Goal: Find specific page/section: Find specific page/section

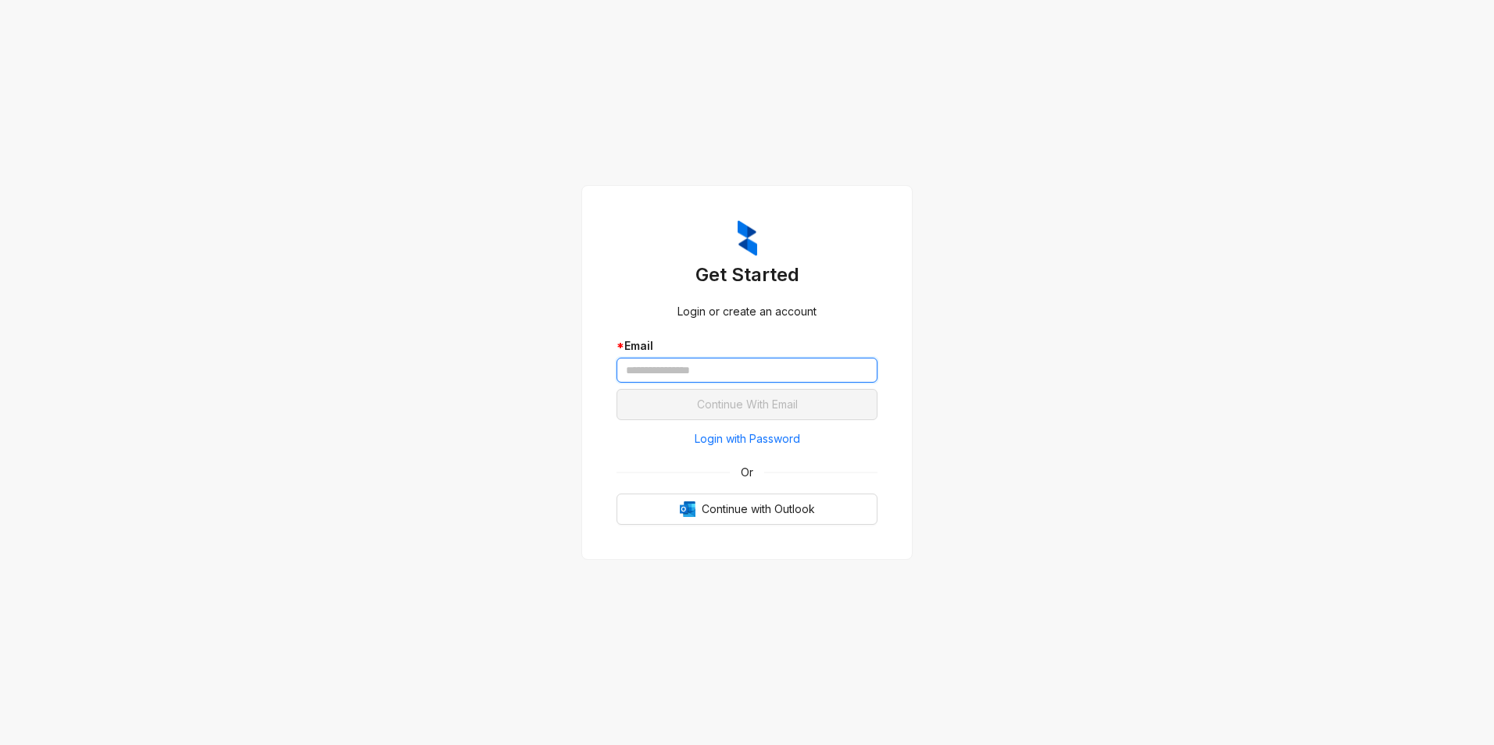
click at [755, 363] on input "text" at bounding box center [746, 370] width 261 height 25
type input "**********"
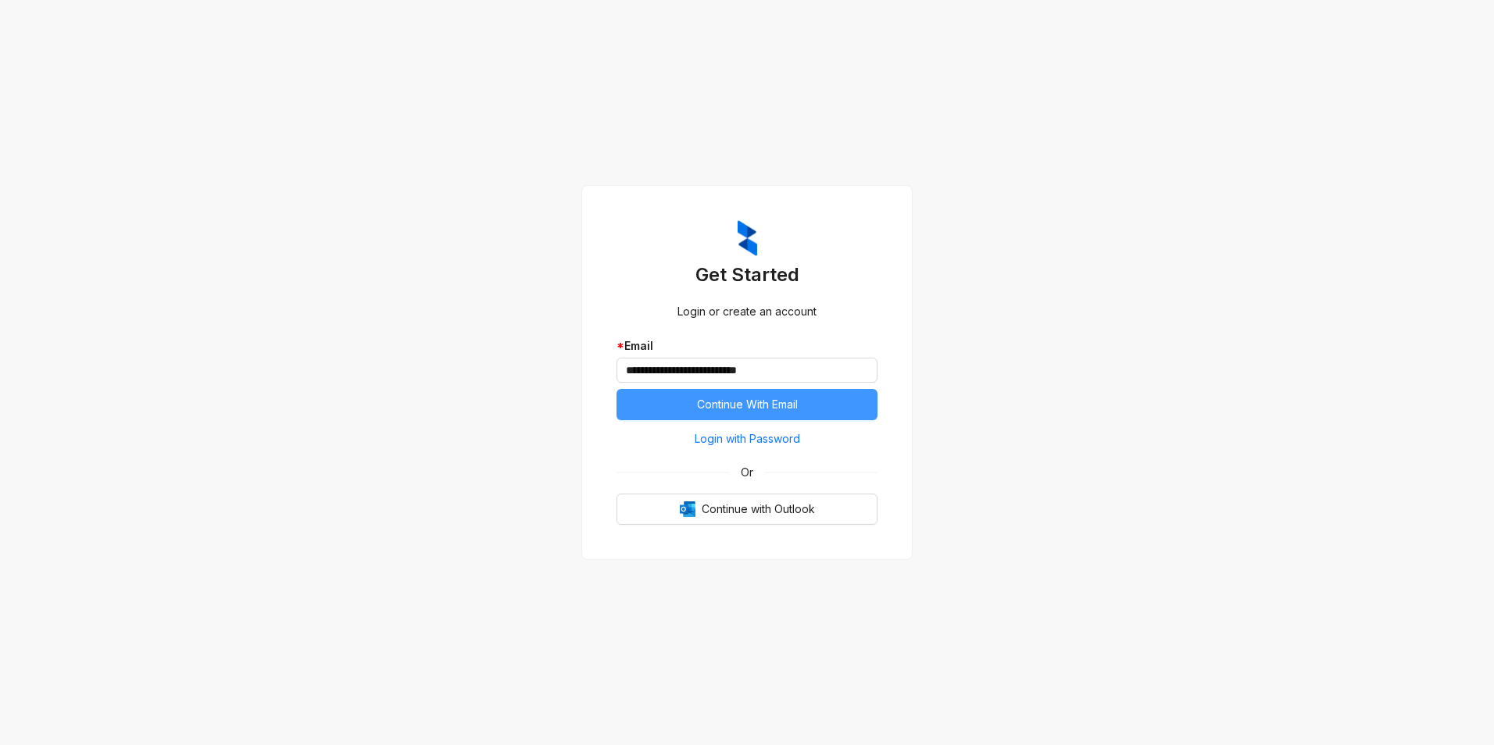
click at [769, 403] on span "Continue With Email" at bounding box center [747, 404] width 101 height 17
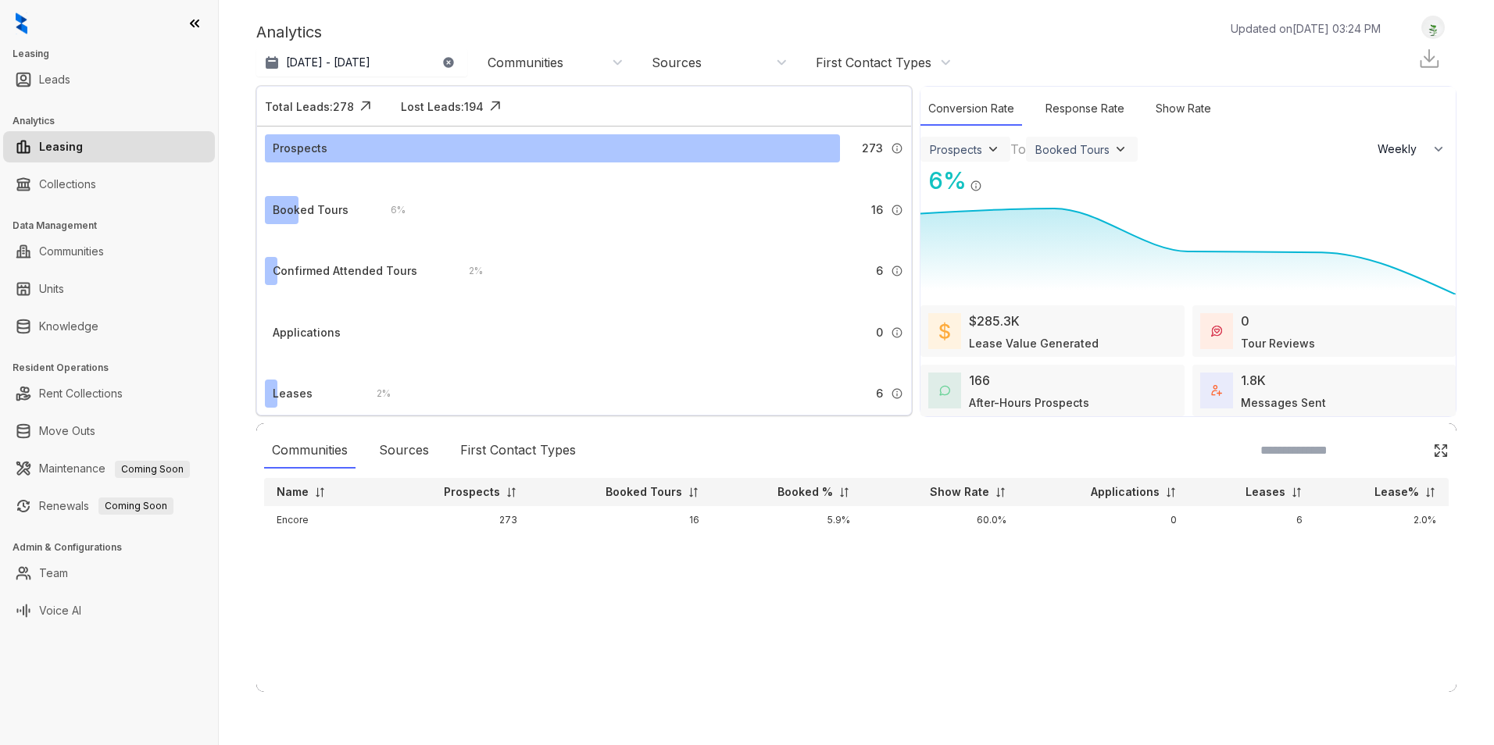
select select "******"
click at [64, 299] on link "Units" at bounding box center [51, 288] width 25 height 31
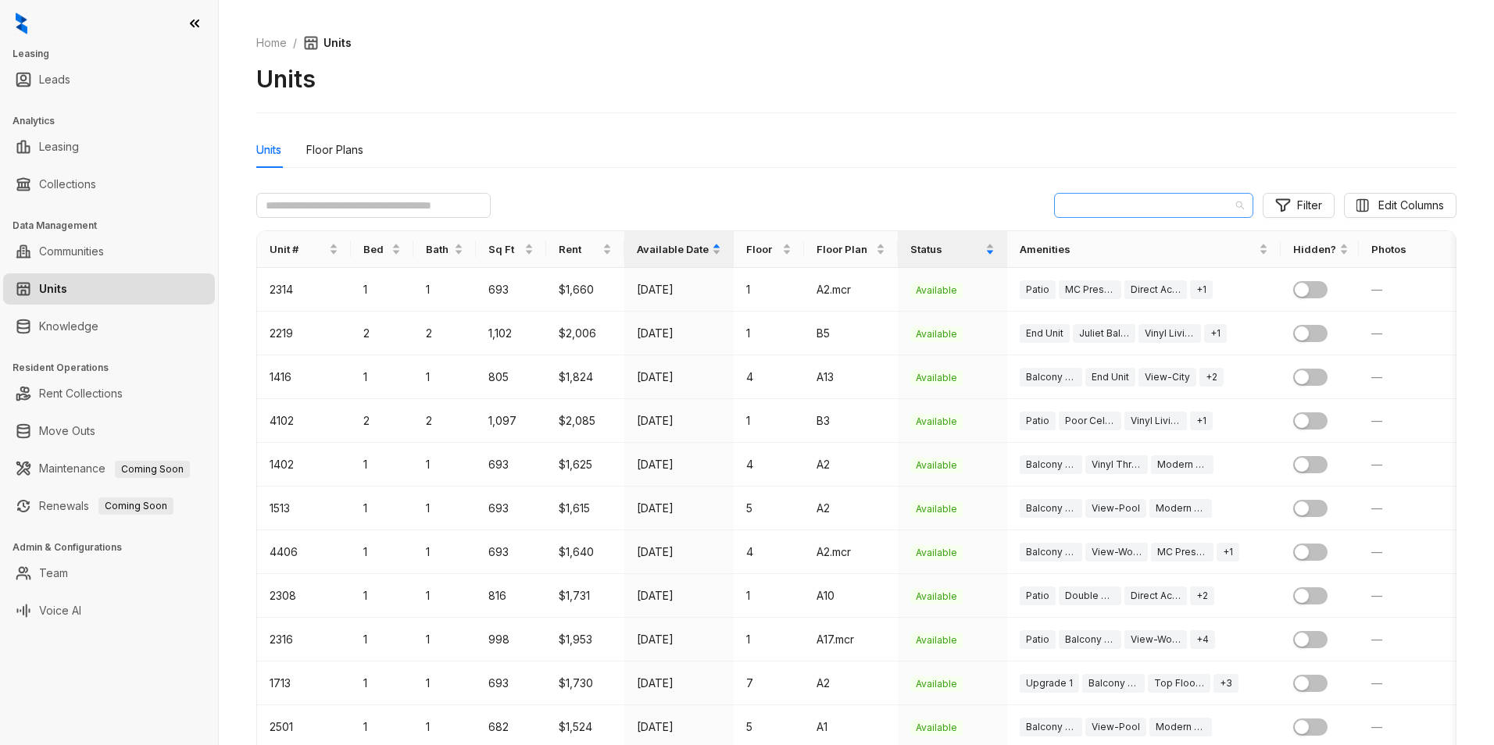
click at [1222, 205] on span "1105 Town [GEOGRAPHIC_DATA]" at bounding box center [1153, 205] width 180 height 23
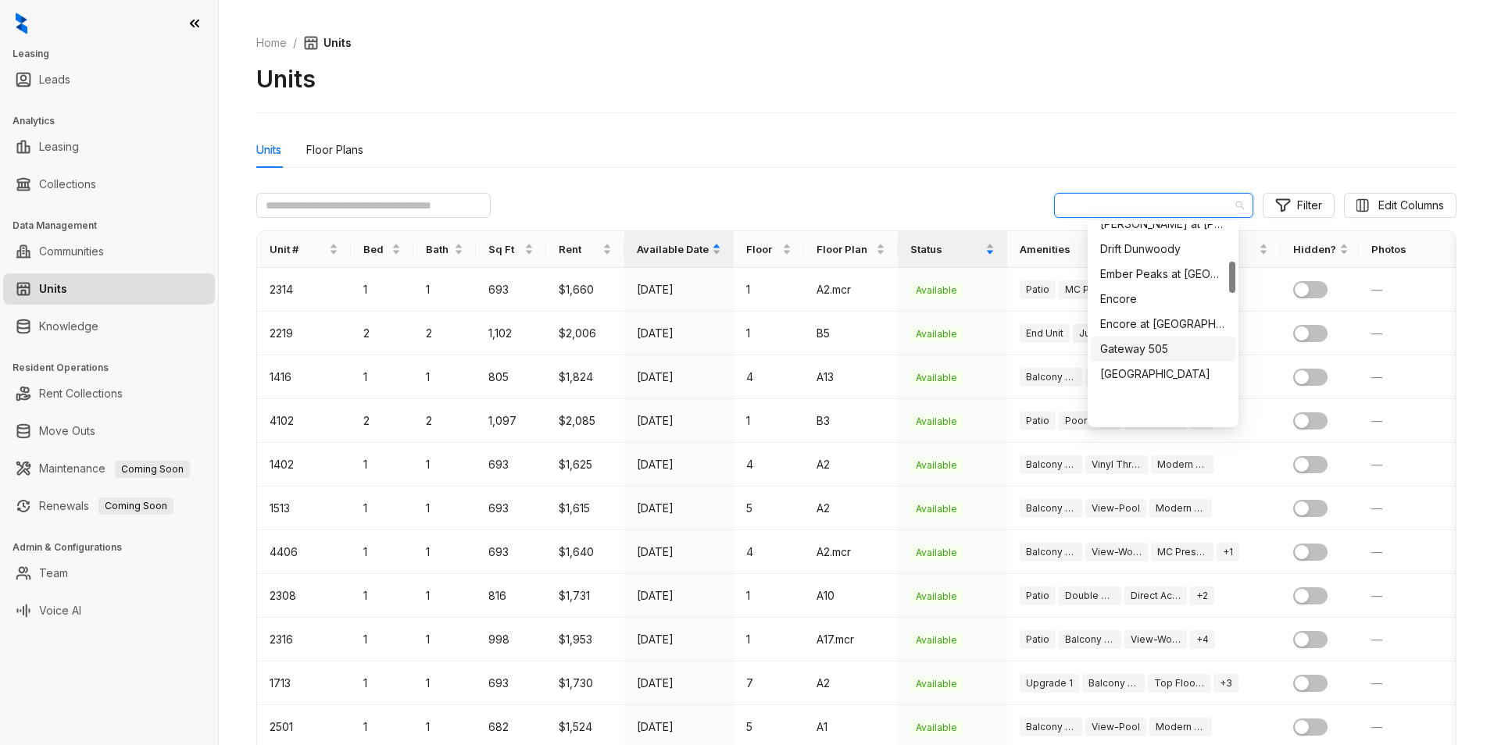
scroll to position [234, 0]
click at [1149, 379] on div "Encore" at bounding box center [1163, 377] width 126 height 17
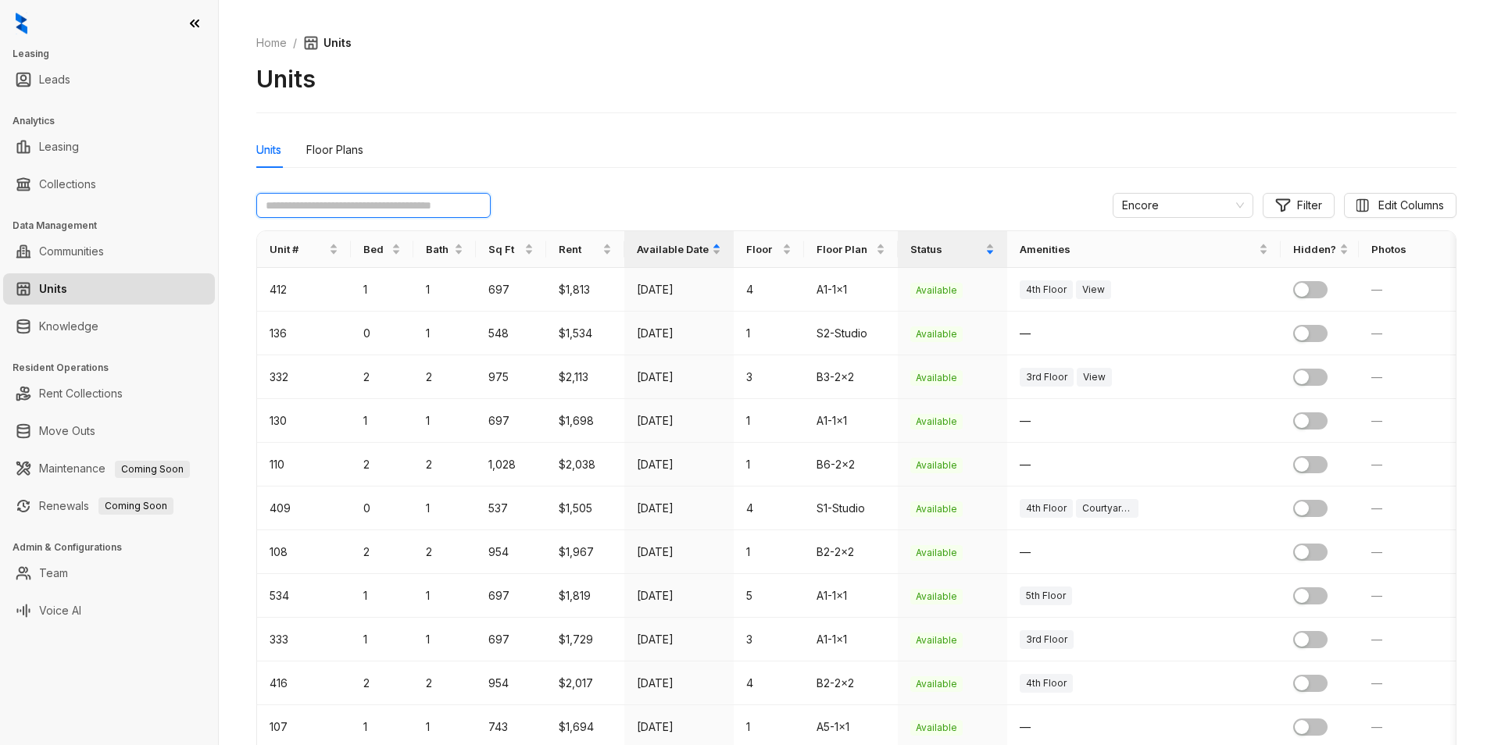
click at [333, 196] on input "text" at bounding box center [373, 205] width 234 height 25
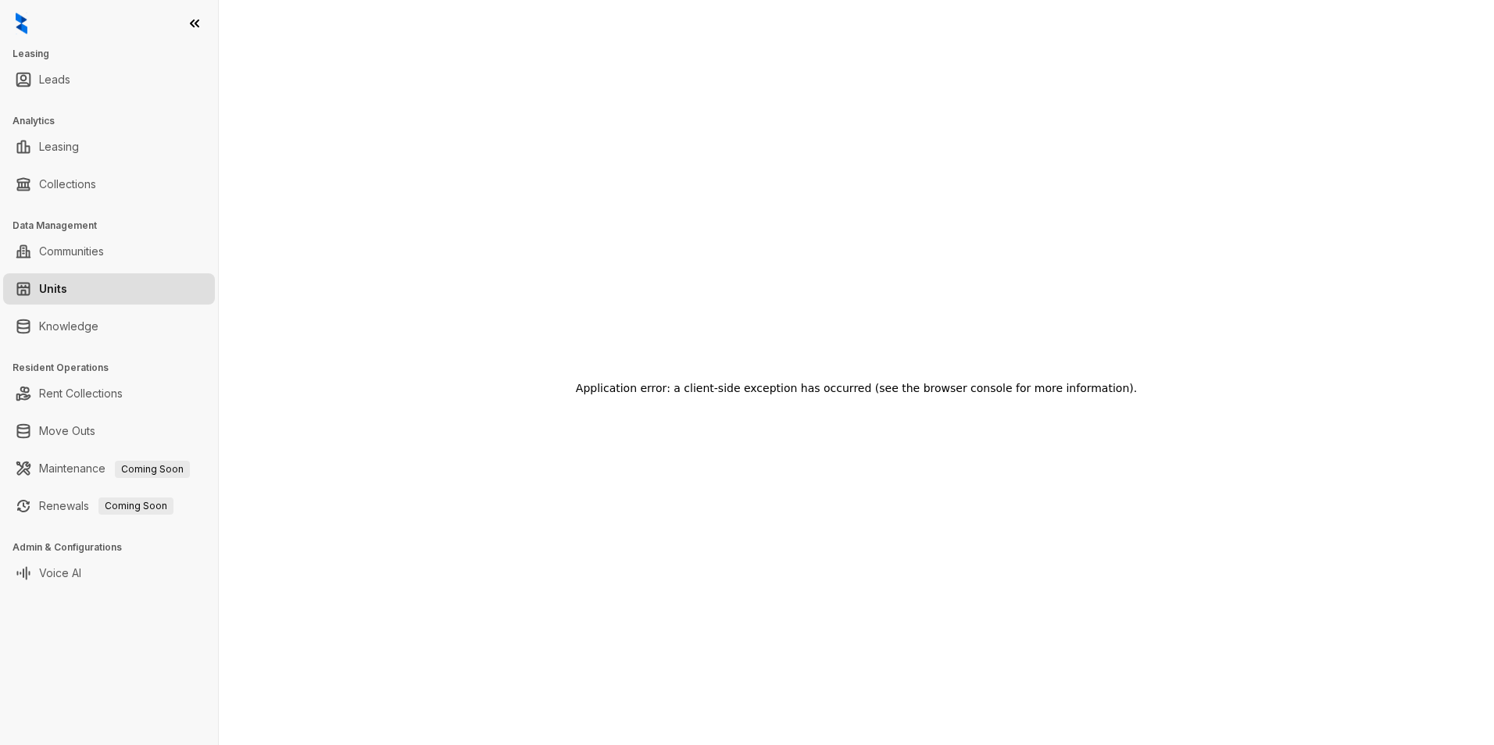
click at [67, 280] on link "Units" at bounding box center [53, 288] width 28 height 31
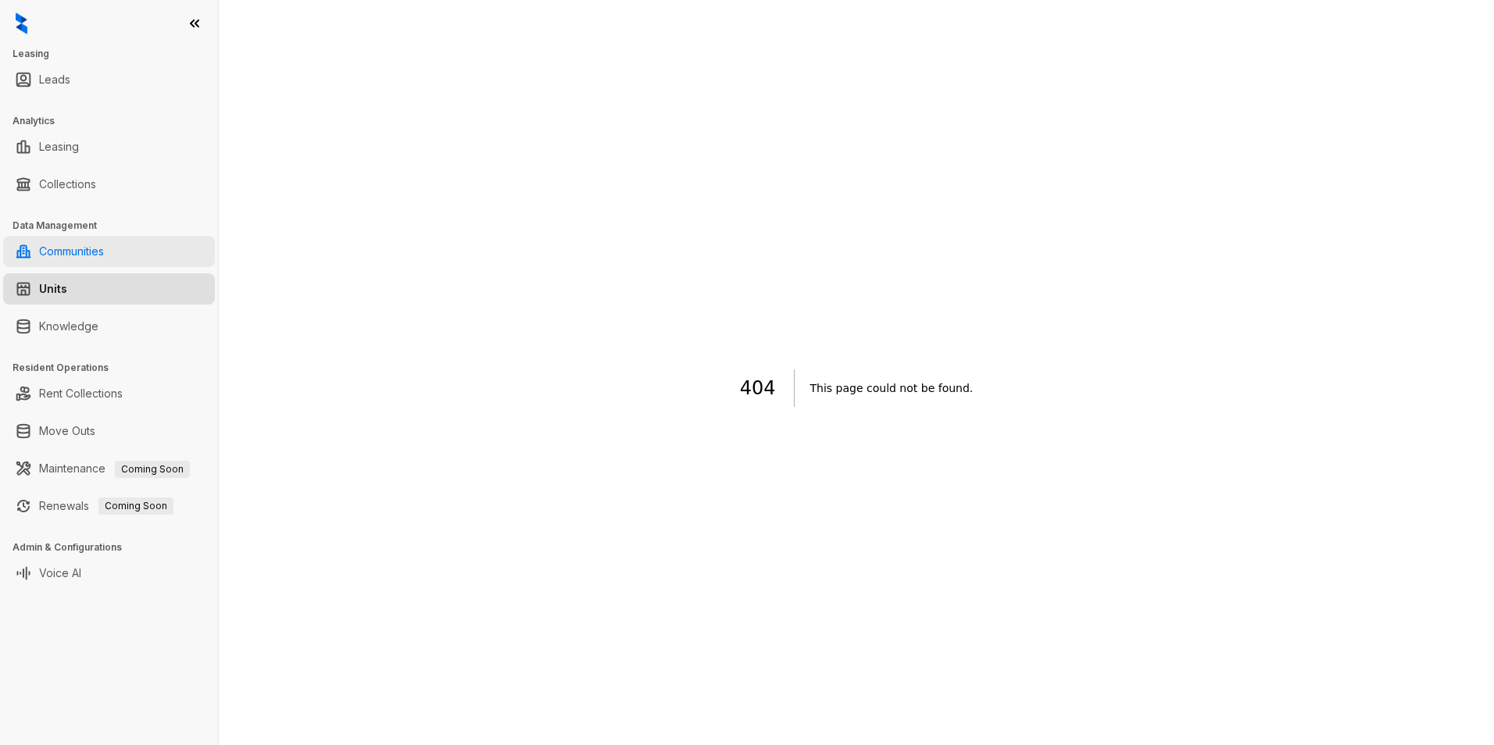
click at [104, 253] on link "Communities" at bounding box center [71, 251] width 65 height 31
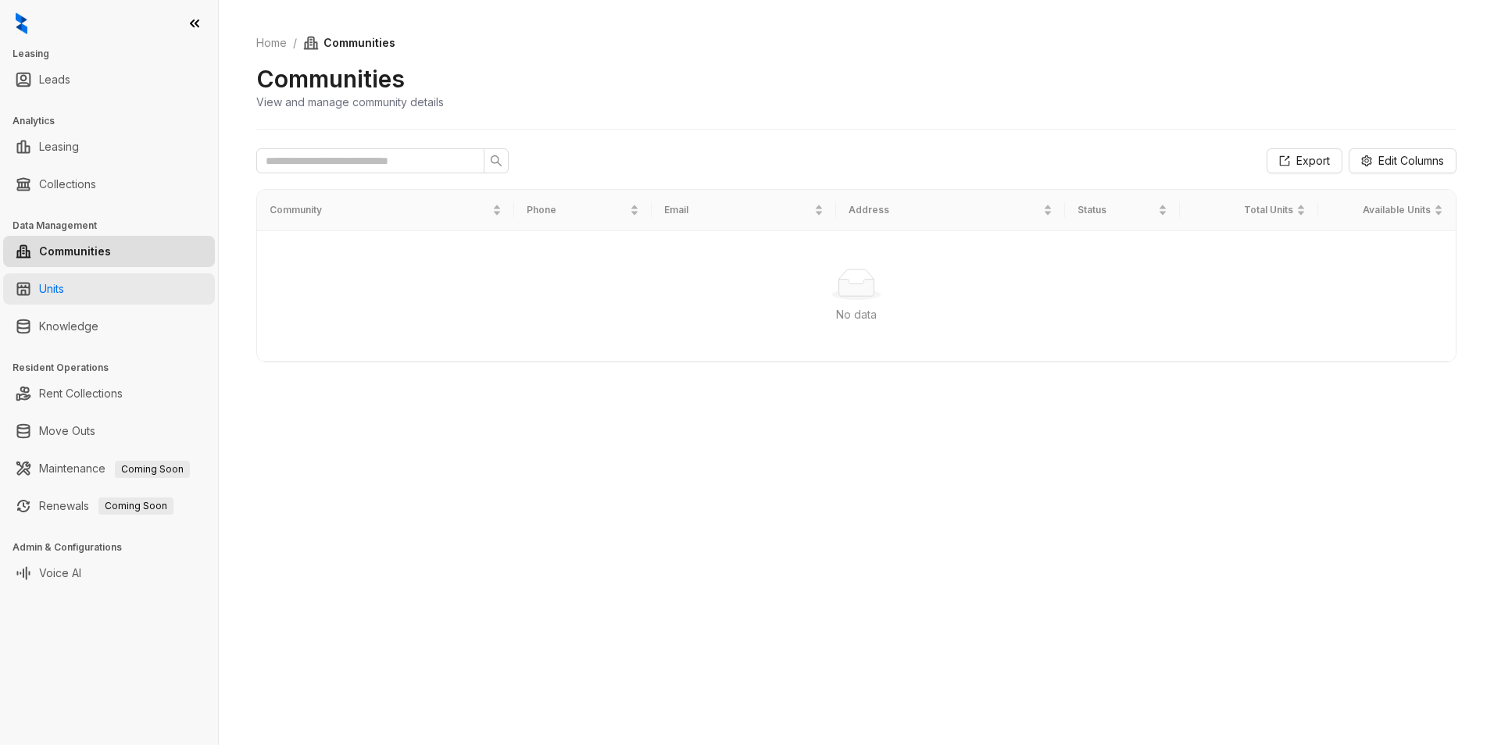
click at [64, 292] on link "Units" at bounding box center [51, 288] width 25 height 31
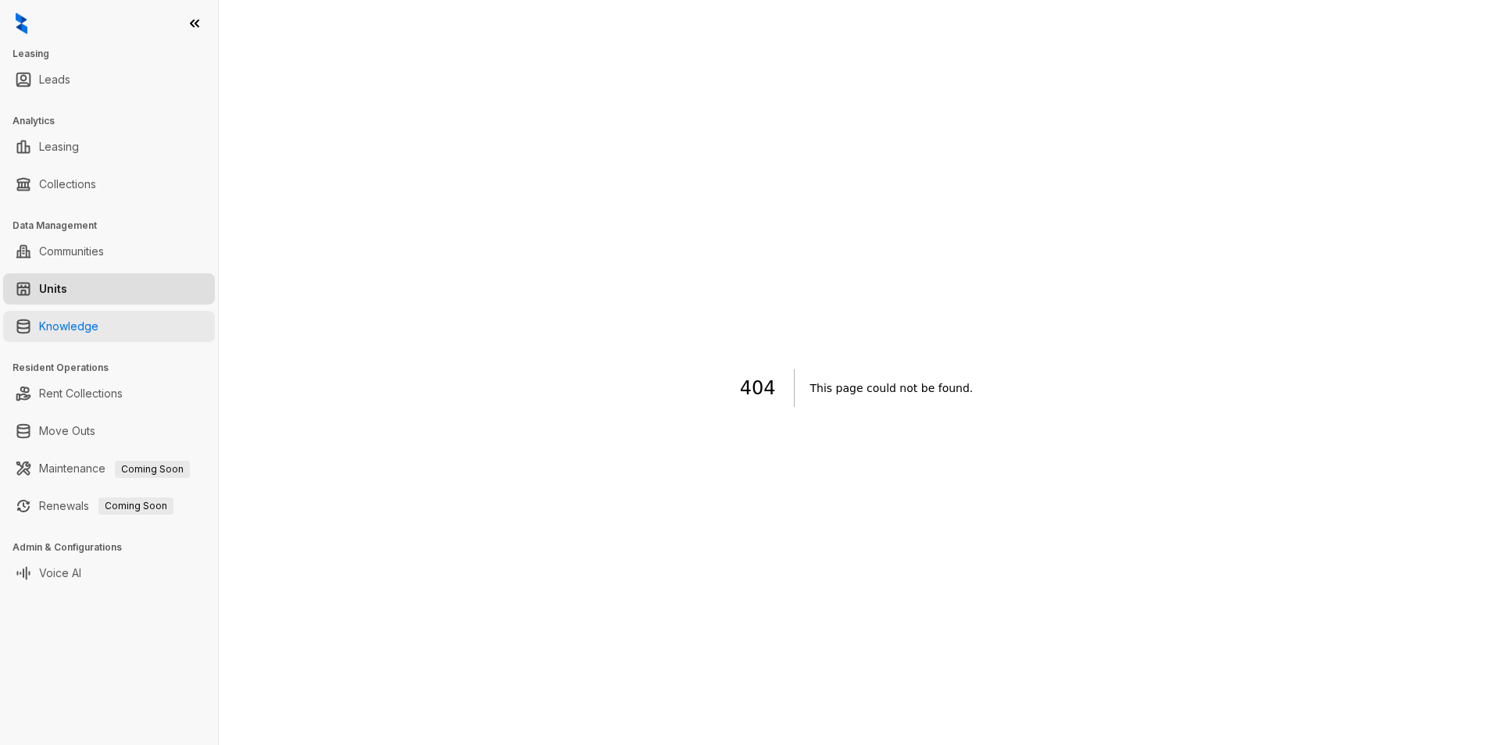
click at [98, 323] on link "Knowledge" at bounding box center [68, 326] width 59 height 31
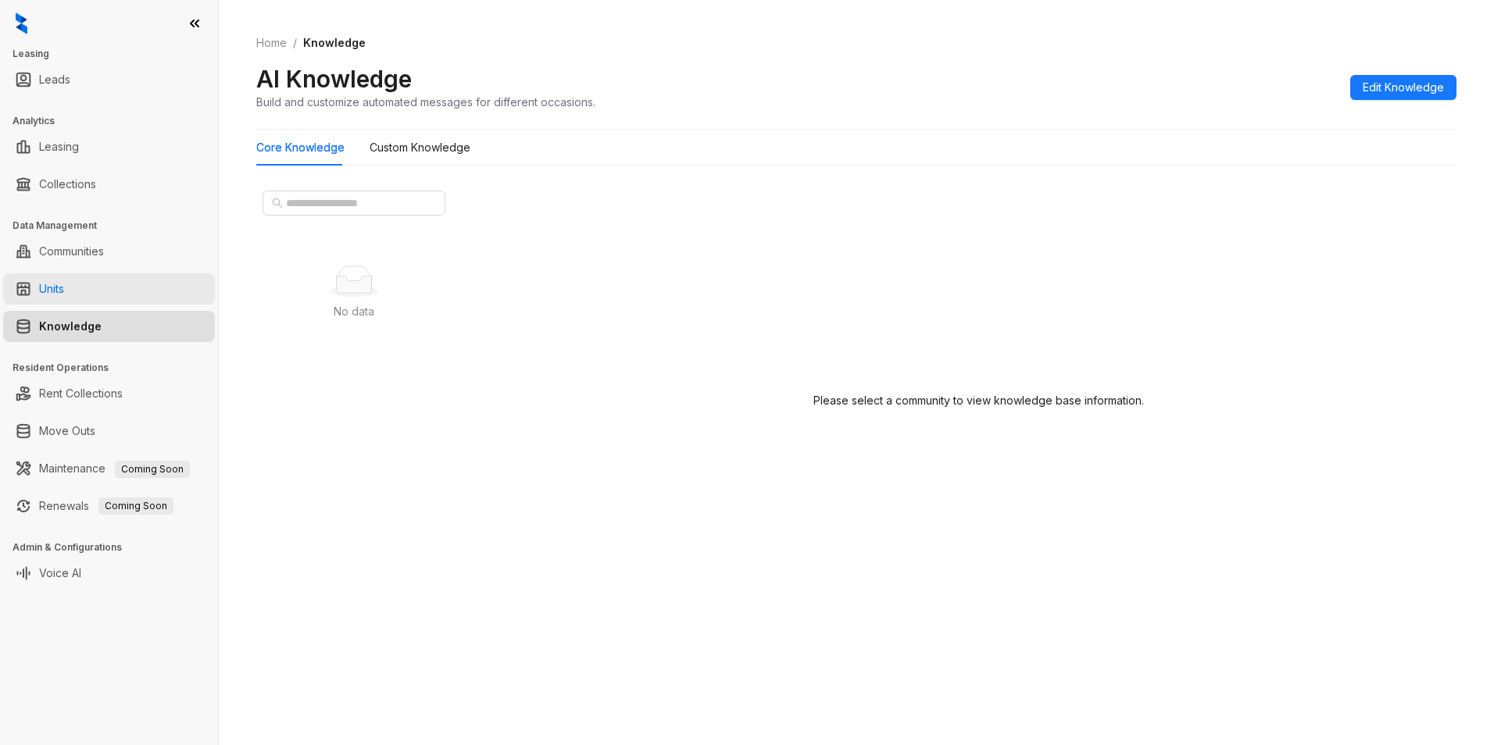
click at [64, 290] on link "Units" at bounding box center [51, 288] width 25 height 31
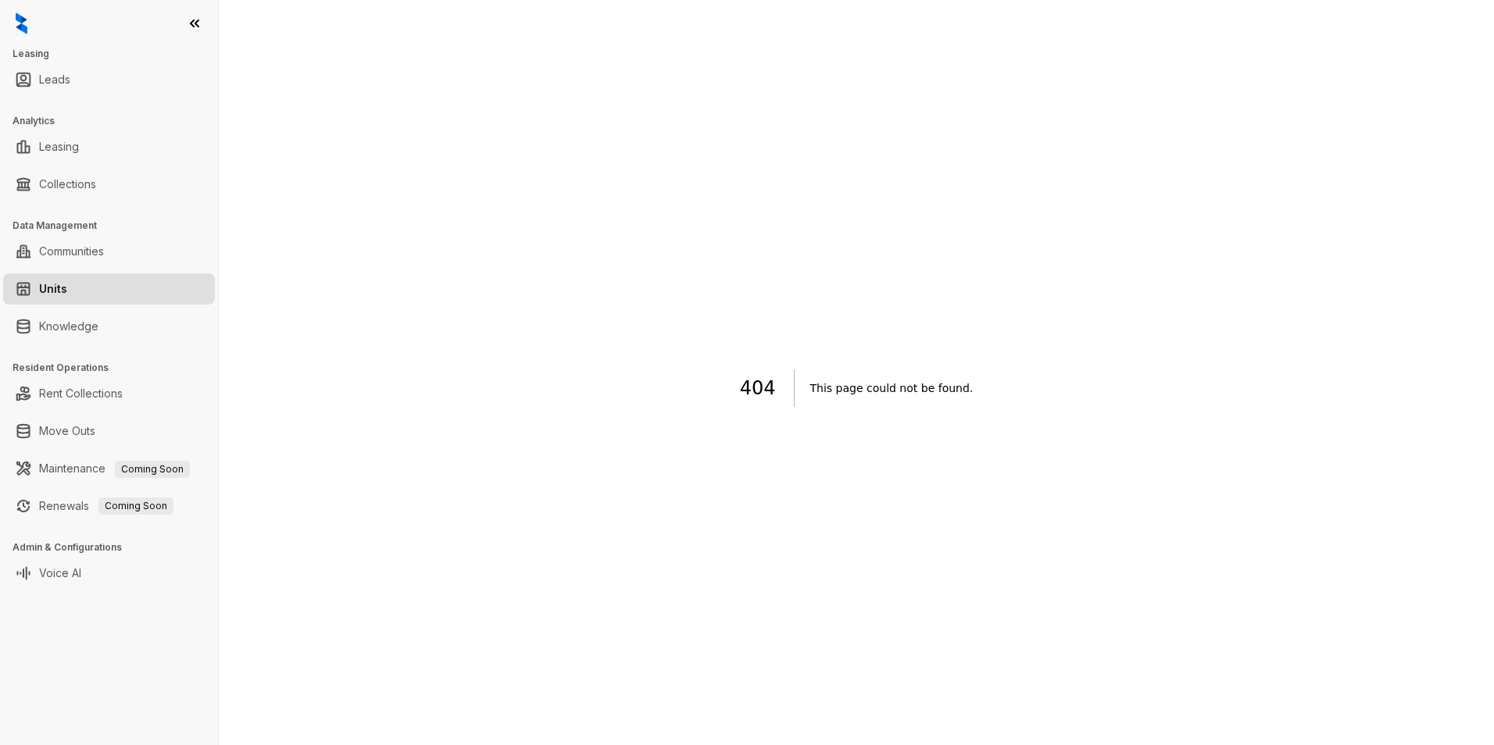
click at [67, 290] on link "Units" at bounding box center [53, 288] width 28 height 31
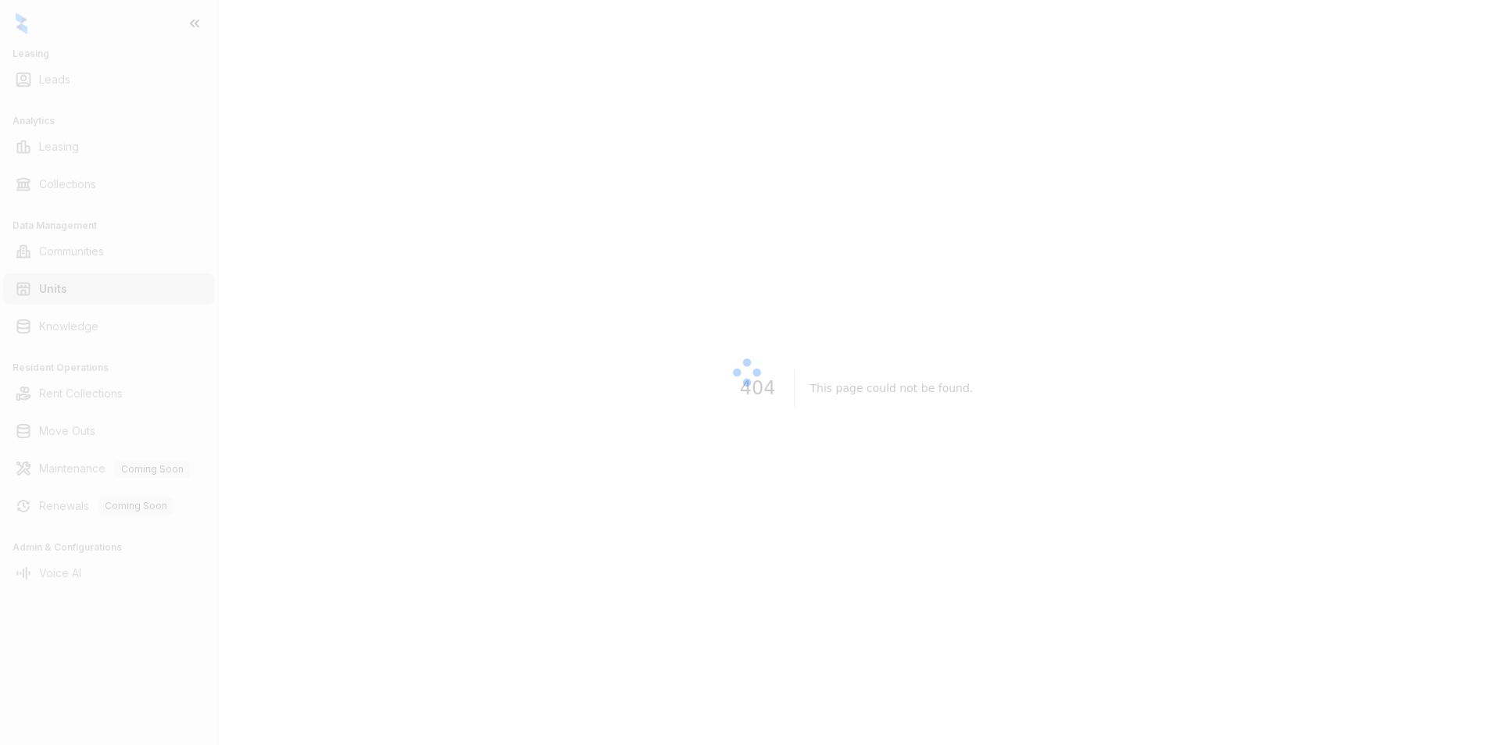
click at [118, 290] on div at bounding box center [747, 372] width 1494 height 745
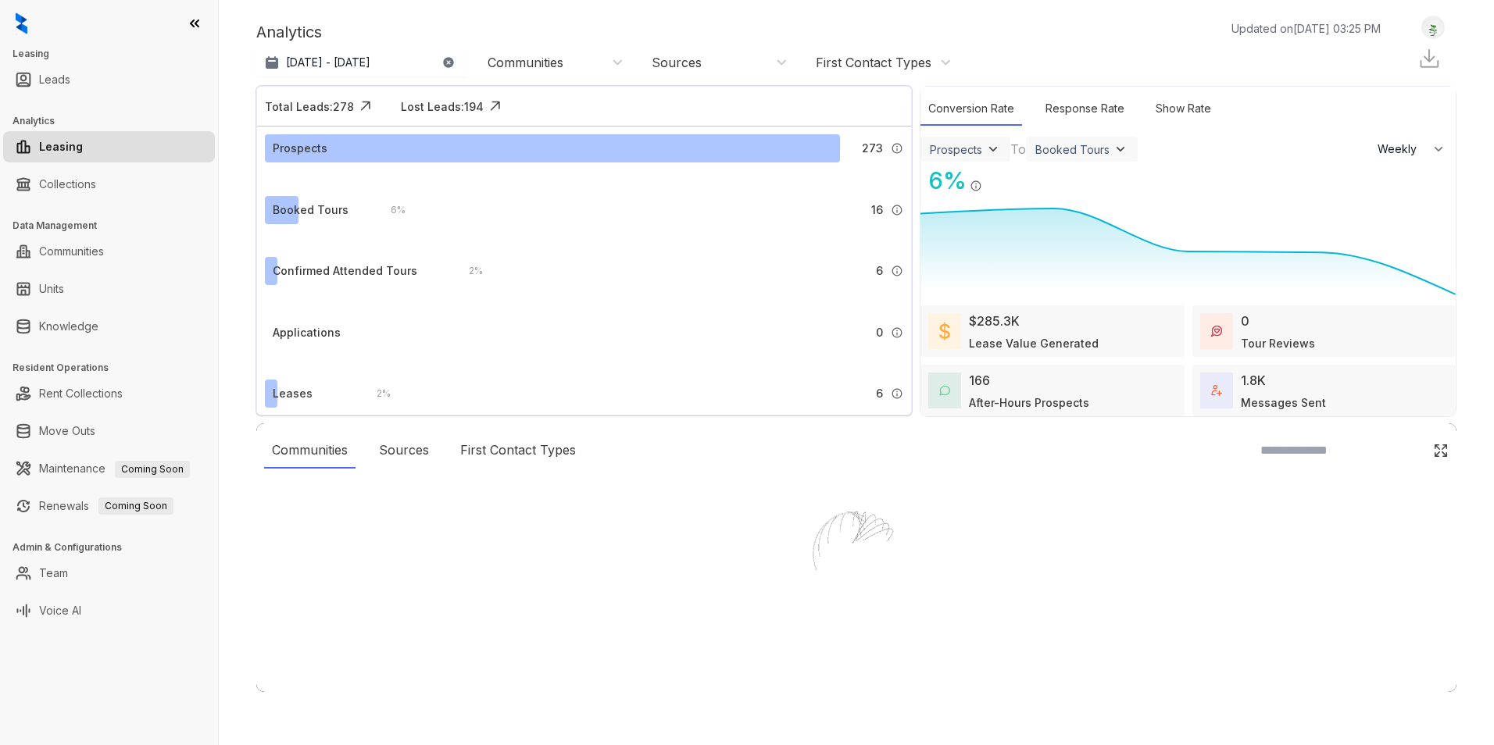
select select "******"
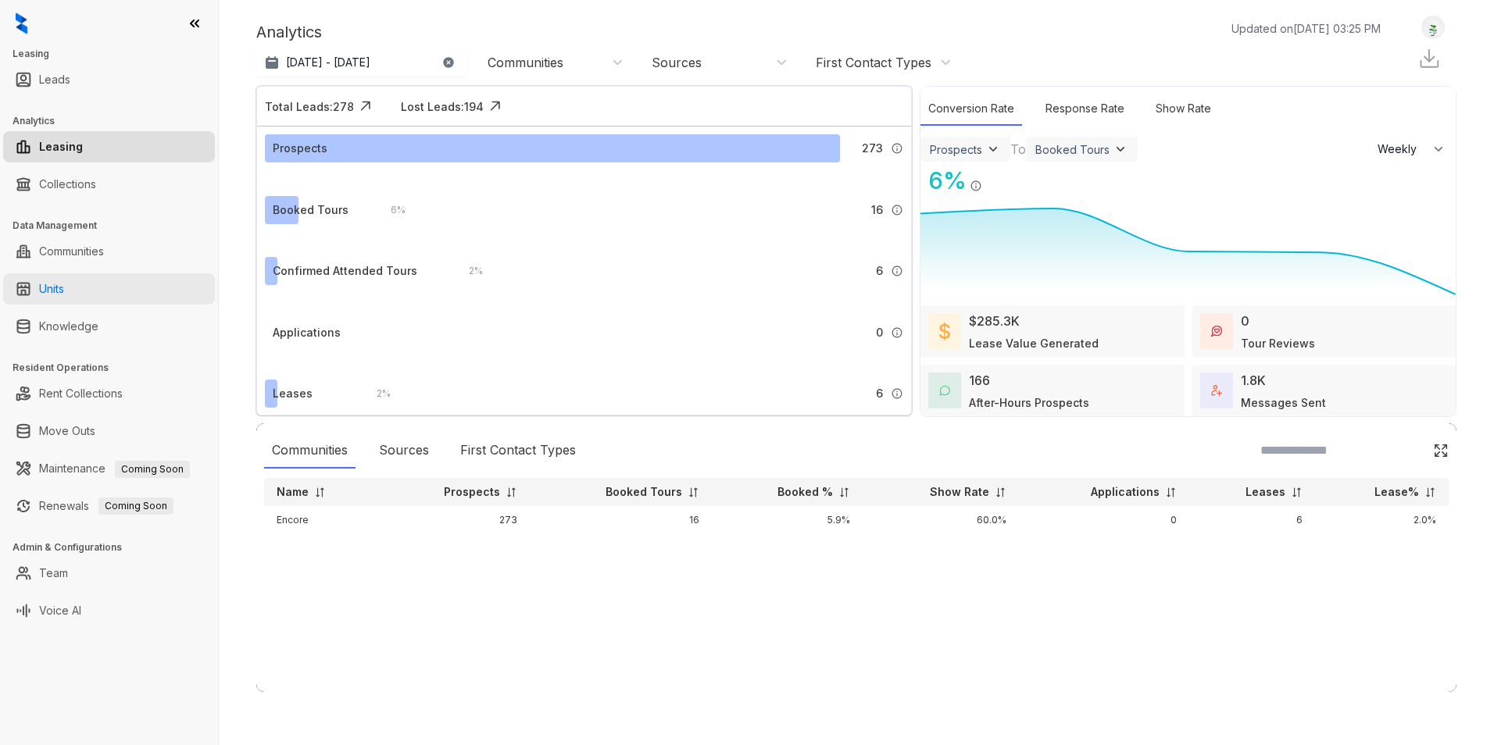
click at [64, 294] on link "Units" at bounding box center [51, 288] width 25 height 31
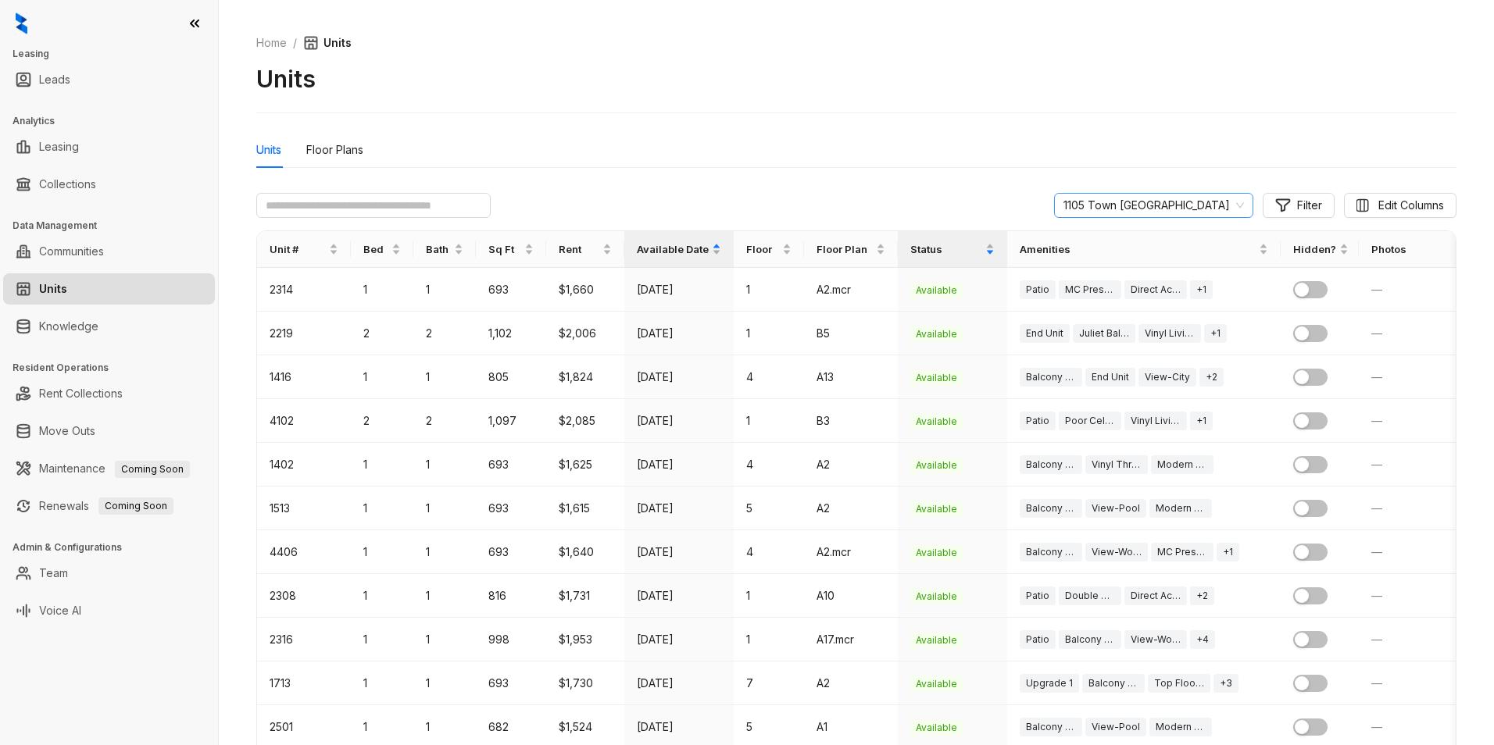
click at [1165, 207] on span "1105 Town [GEOGRAPHIC_DATA]" at bounding box center [1153, 205] width 180 height 23
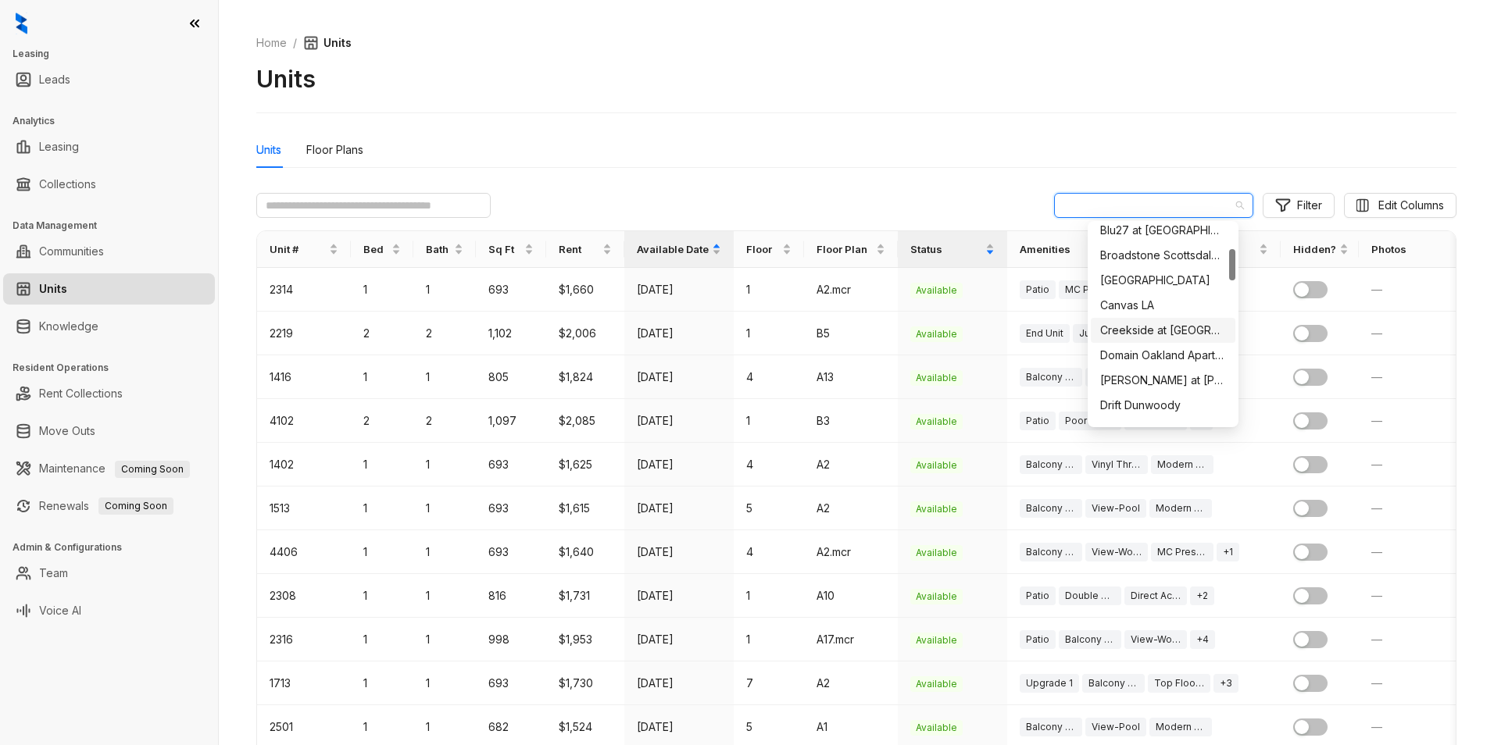
scroll to position [312, 0]
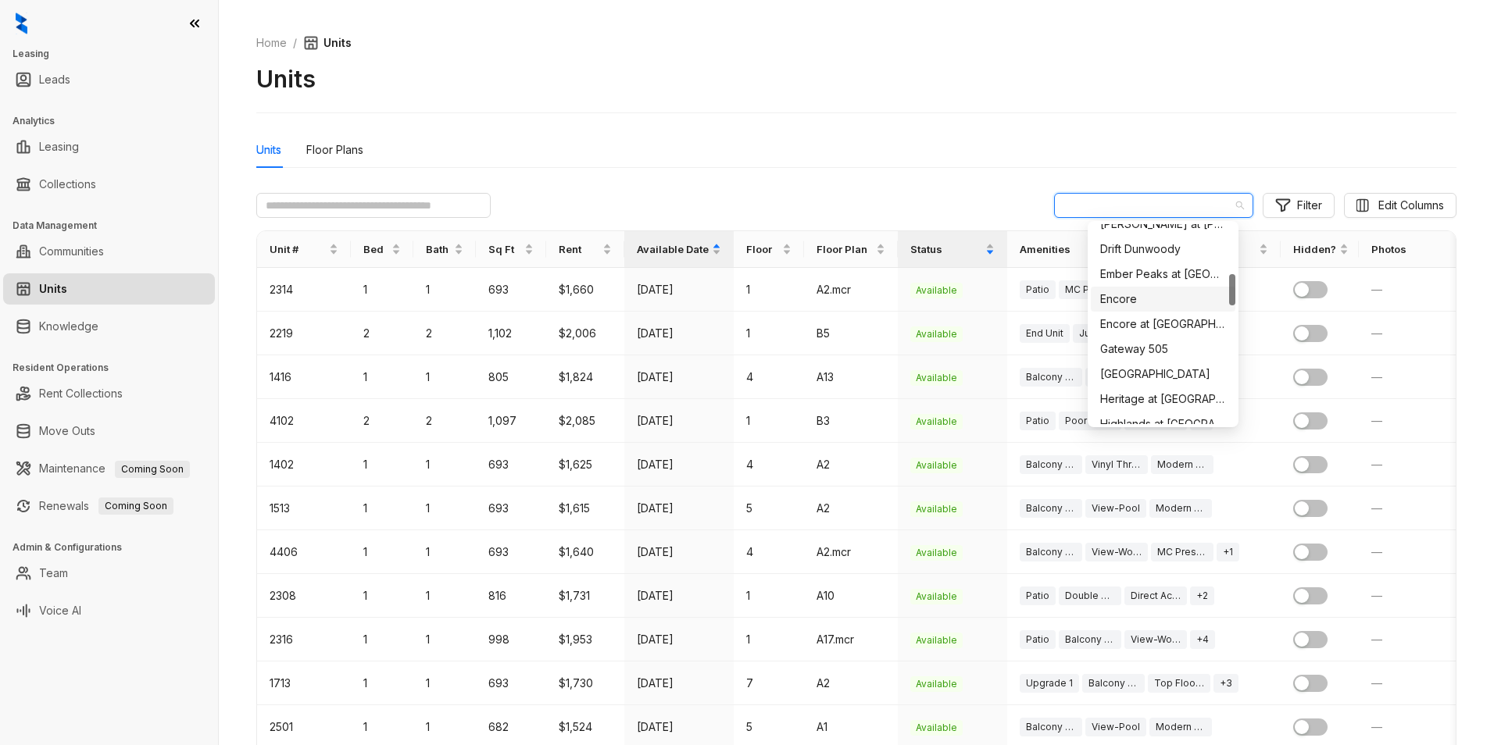
click at [1141, 304] on div "Encore" at bounding box center [1163, 299] width 126 height 17
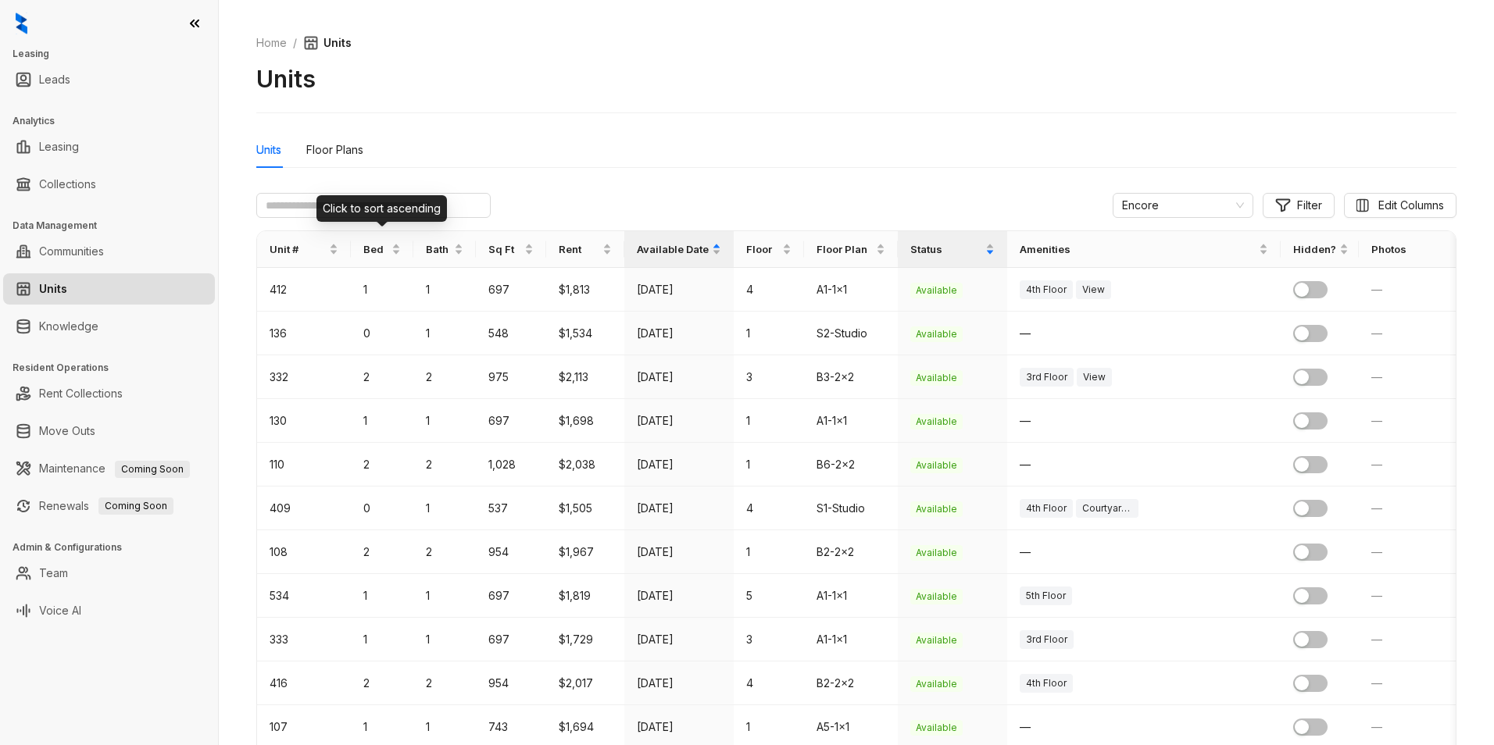
click at [337, 206] on div "Click to sort ascending" at bounding box center [381, 208] width 130 height 27
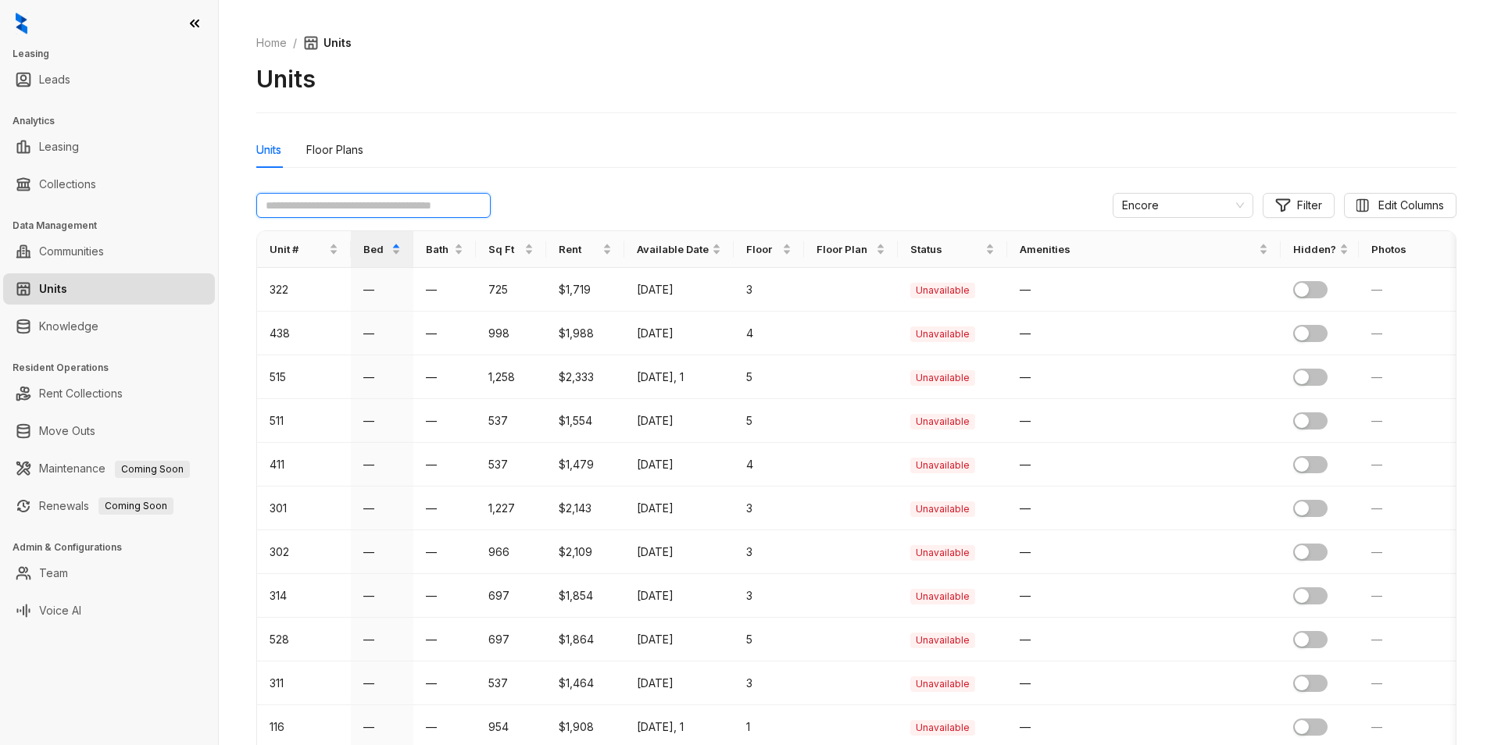
click at [268, 206] on input "text" at bounding box center [373, 205] width 234 height 25
